Goal: Task Accomplishment & Management: Use online tool/utility

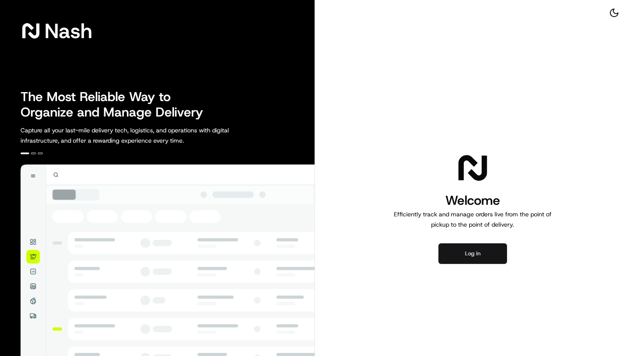
click at [462, 253] on button "Log in" at bounding box center [472, 253] width 69 height 21
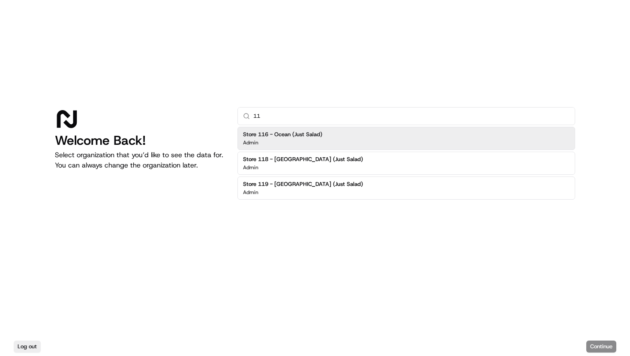
type input "1"
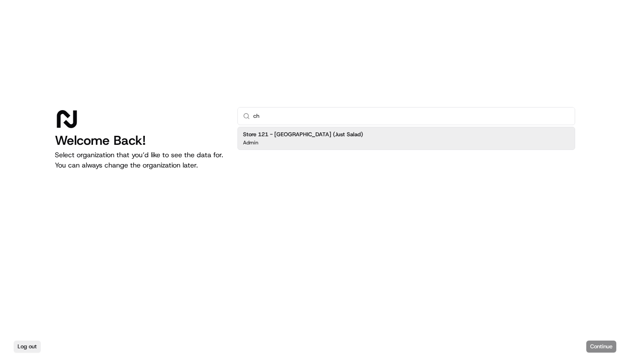
type input "c"
type input "pre"
click at [294, 148] on div "Store 107 - Prentice Hospital (Just Salad) Admin" at bounding box center [406, 138] width 338 height 23
click at [596, 350] on button "Continue" at bounding box center [601, 347] width 30 height 12
